Goal: Obtain resource: Download file/media

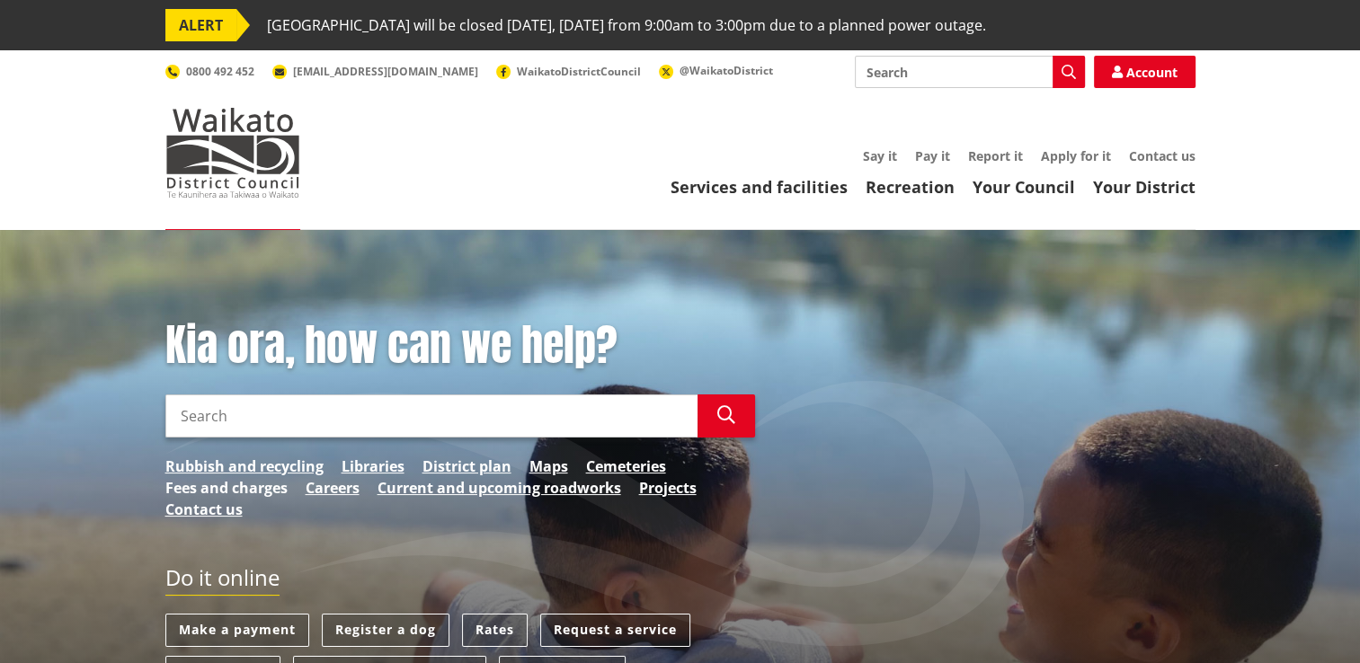
drag, startPoint x: 0, startPoint y: 0, endPoint x: 253, endPoint y: 482, distance: 543.9
click at [253, 482] on link "Fees and charges" at bounding box center [226, 488] width 122 height 22
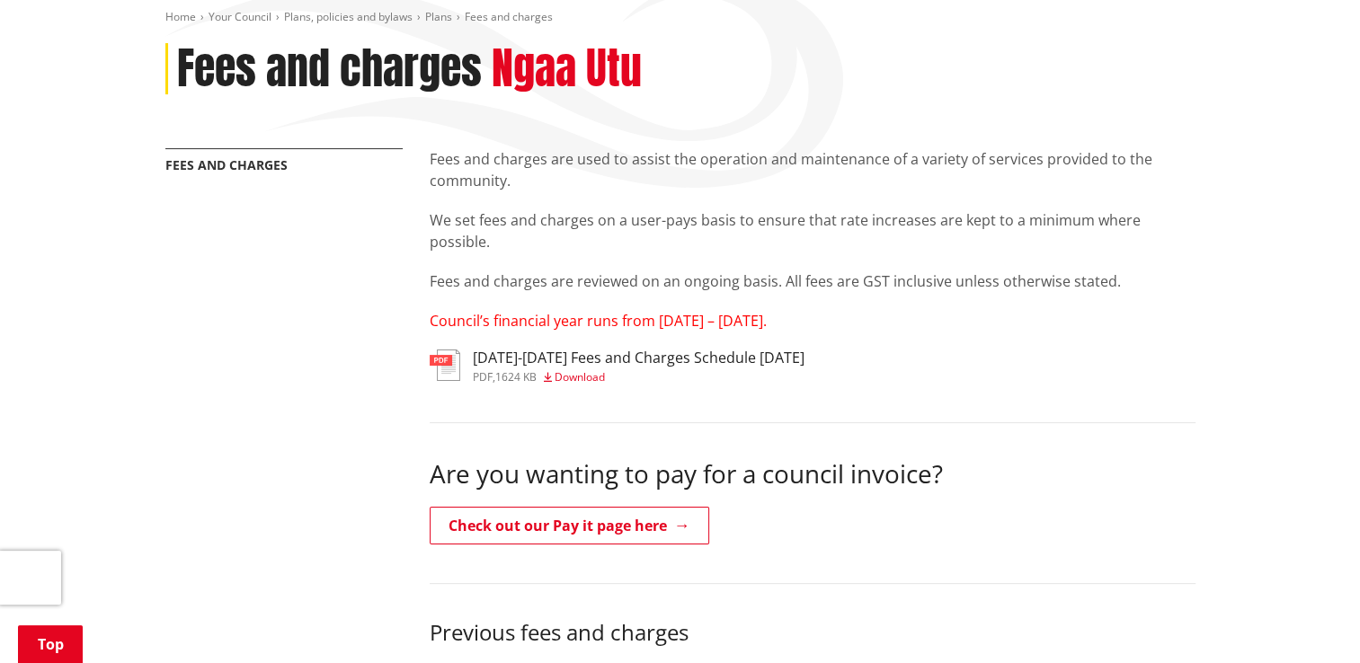
scroll to position [270, 0]
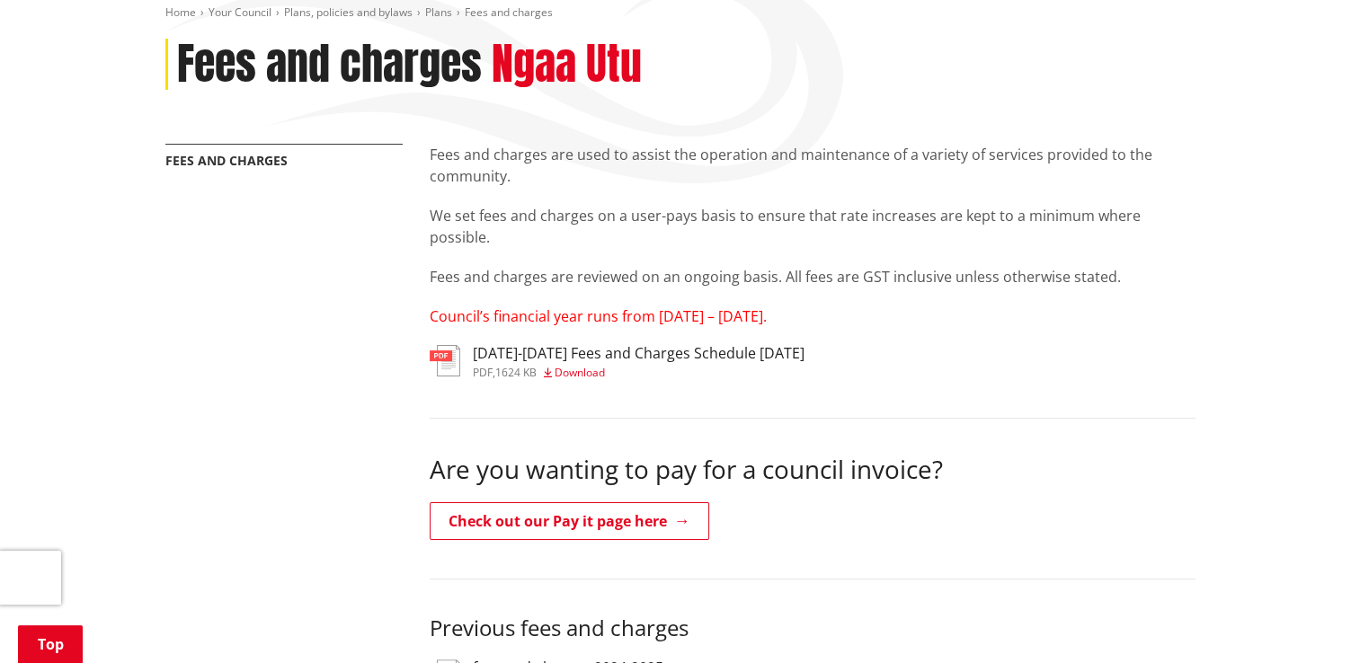
click at [565, 369] on span "Download" at bounding box center [579, 372] width 50 height 15
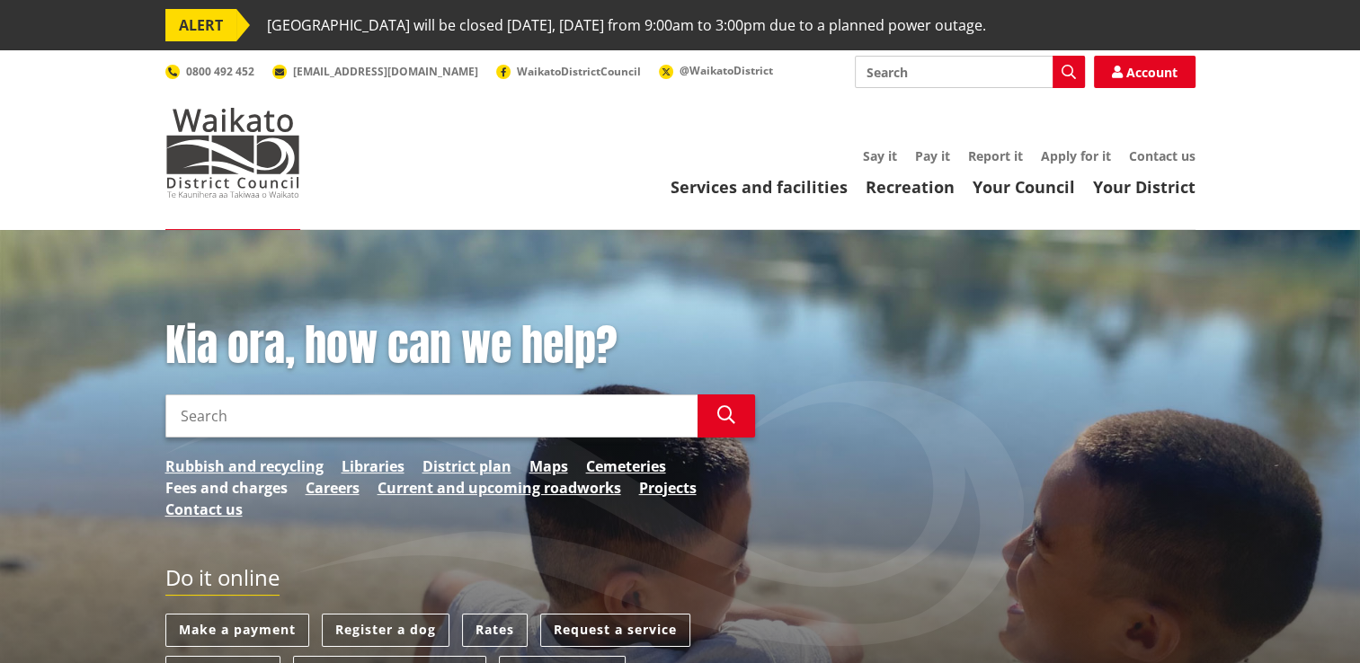
click at [253, 489] on link "Fees and charges" at bounding box center [226, 488] width 122 height 22
